Goal: Transaction & Acquisition: Purchase product/service

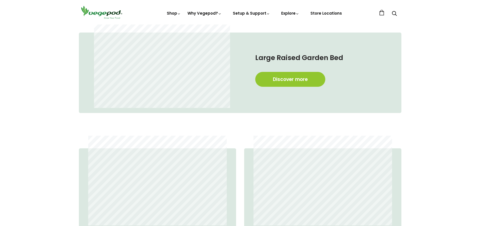
scroll to position [479, 0]
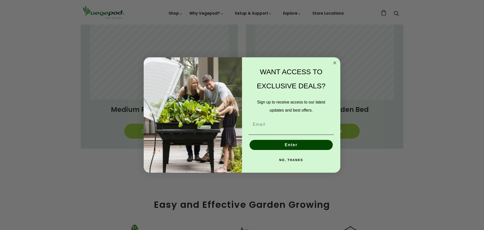
click at [334, 60] on circle "Close dialog" at bounding box center [335, 63] width 6 height 6
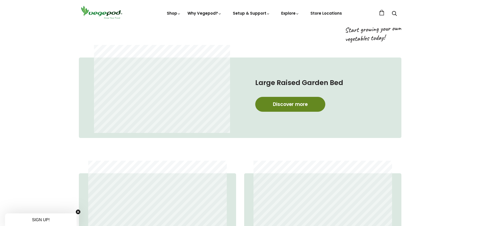
scroll to position [328, 0]
click at [301, 101] on link "Discover more" at bounding box center [290, 104] width 70 height 15
